Goal: Find specific page/section

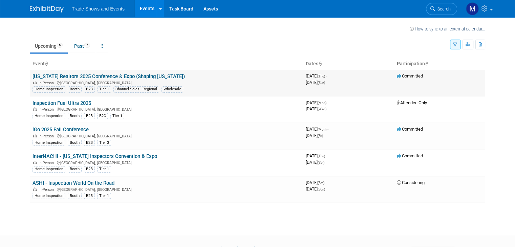
click at [43, 76] on link "[US_STATE] Realtors 2025 Conference & Expo (Shaping [US_STATE])" at bounding box center [108, 76] width 152 height 6
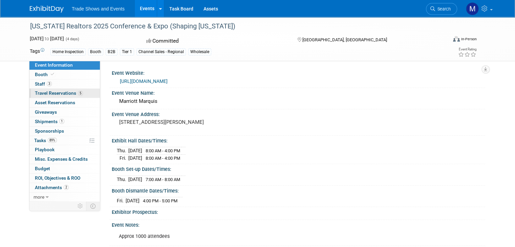
click at [59, 92] on span "Travel Reservations 5" at bounding box center [59, 92] width 48 height 5
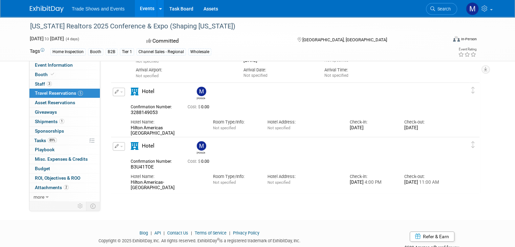
scroll to position [384, 0]
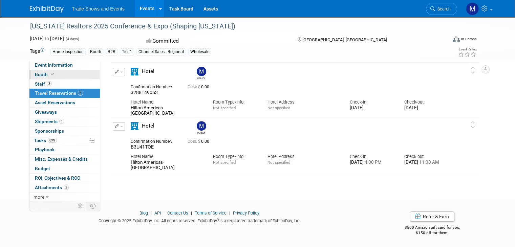
click at [35, 73] on span "Booth" at bounding box center [45, 74] width 21 height 5
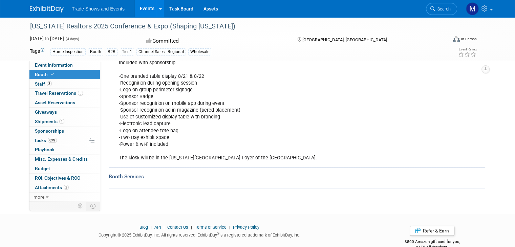
scroll to position [113, 0]
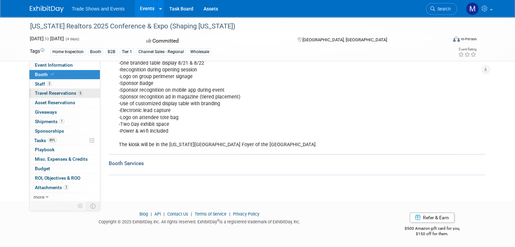
click at [52, 94] on span "Travel Reservations 5" at bounding box center [59, 92] width 48 height 5
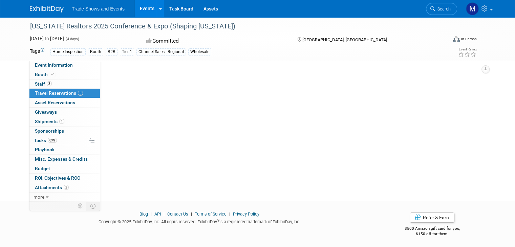
scroll to position [0, 0]
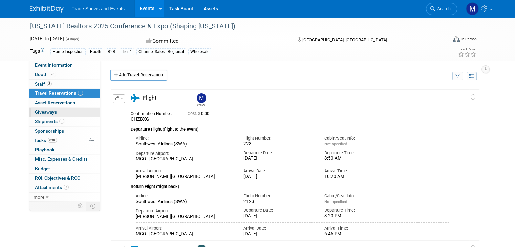
click at [39, 113] on span "Giveaways 0" at bounding box center [46, 111] width 22 height 5
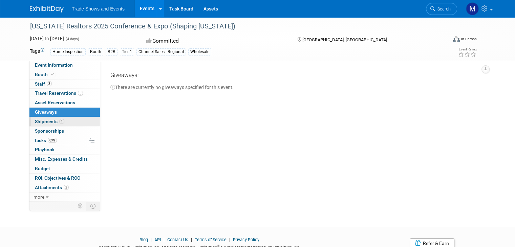
click at [38, 121] on span "Shipments 1" at bounding box center [49, 121] width 29 height 5
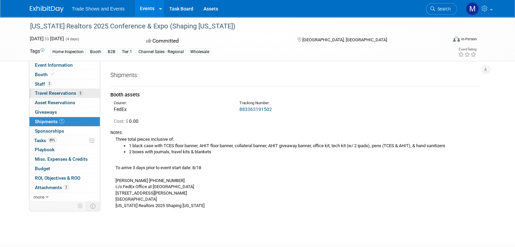
click at [37, 92] on span "Travel Reservations 5" at bounding box center [59, 92] width 48 height 5
